Goal: Check status: Check status

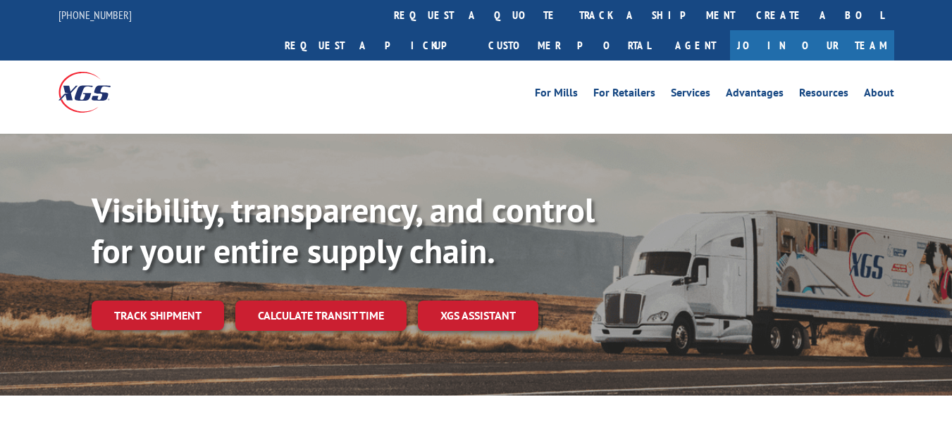
click at [569, 15] on link "track a shipment" at bounding box center [657, 15] width 177 height 30
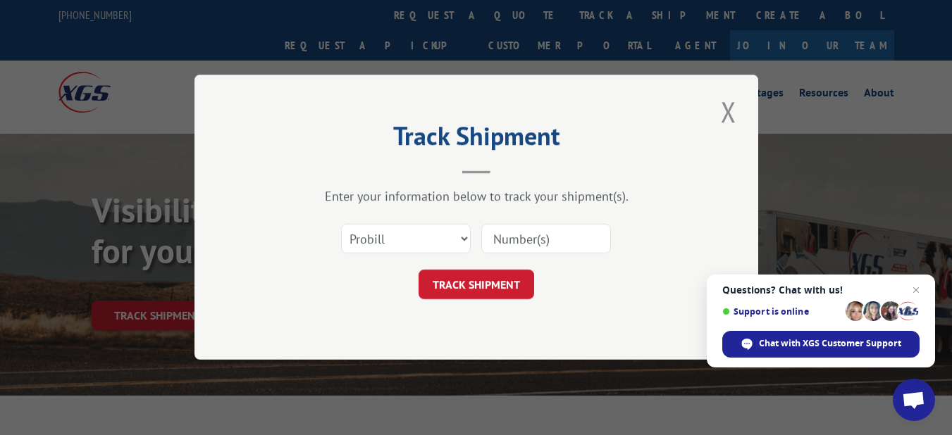
click at [547, 241] on input at bounding box center [546, 240] width 130 height 30
paste input "17538255"
type input "17538255"
click at [459, 278] on button "TRACK SHIPMENT" at bounding box center [476, 286] width 116 height 30
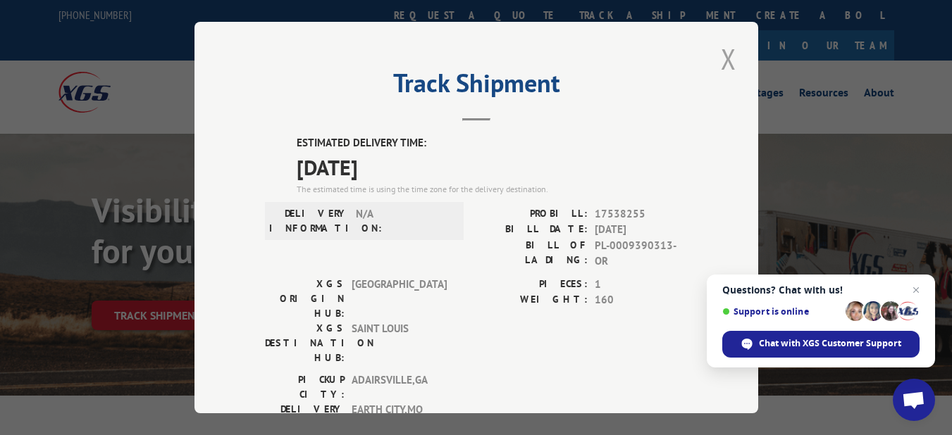
click at [726, 54] on button "Close modal" at bounding box center [728, 58] width 24 height 39
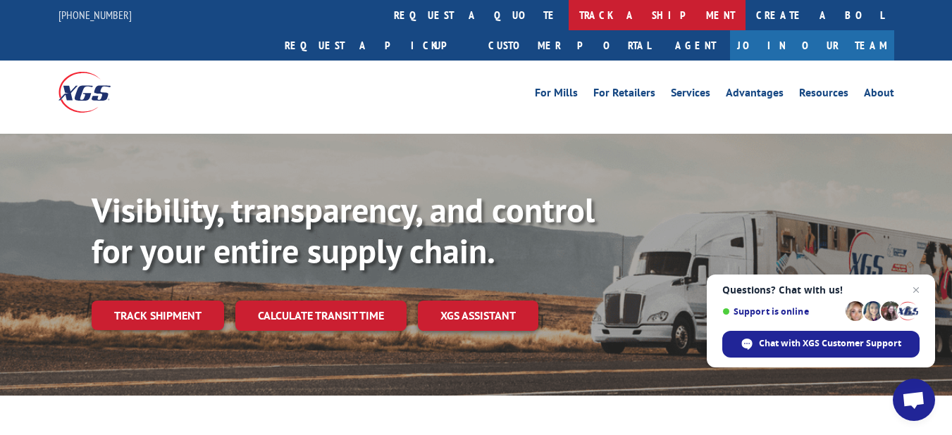
click at [569, 14] on link "track a shipment" at bounding box center [657, 15] width 177 height 30
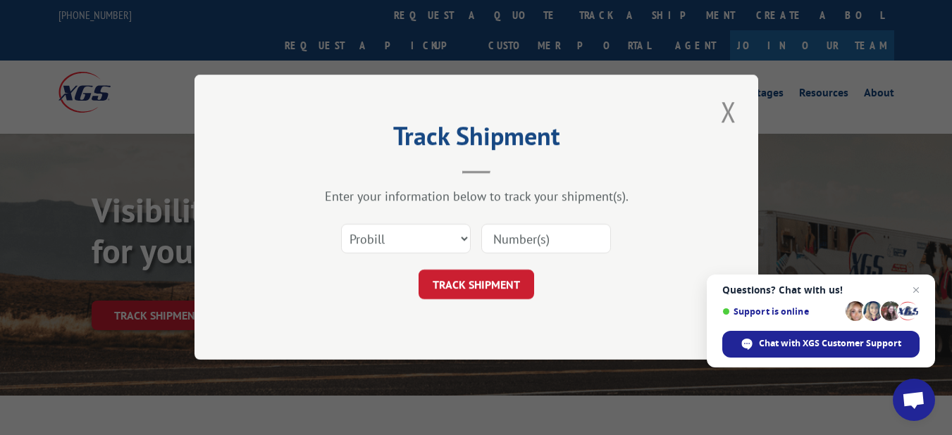
click at [527, 240] on input at bounding box center [546, 240] width 130 height 30
paste input "17538255"
type input "17538255"
click button "TRACK SHIPMENT" at bounding box center [476, 286] width 116 height 30
